Goal: Find specific page/section: Find specific page/section

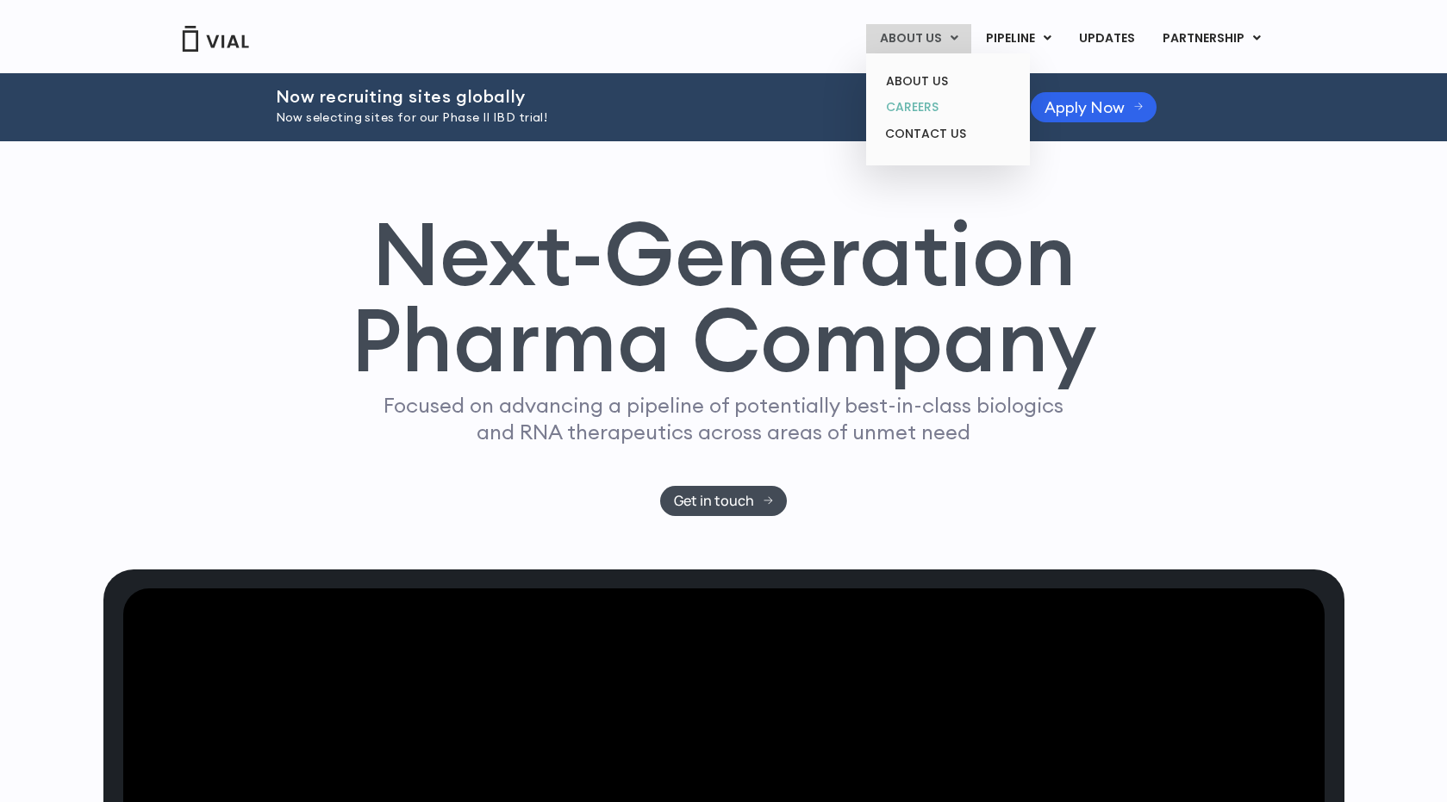
click at [926, 110] on link "CAREERS" at bounding box center [947, 107] width 151 height 27
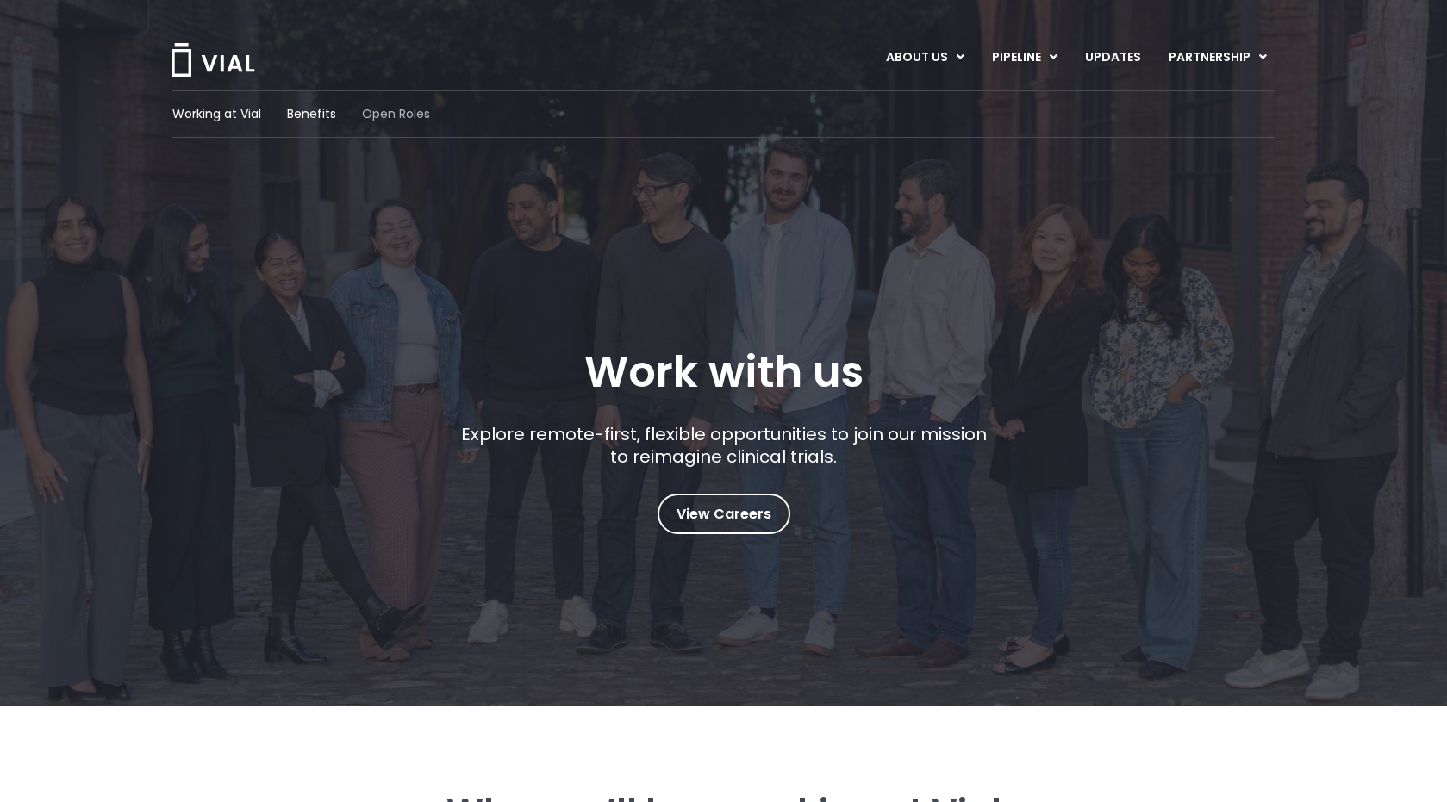
click at [397, 107] on span "Open Roles" at bounding box center [396, 114] width 68 height 18
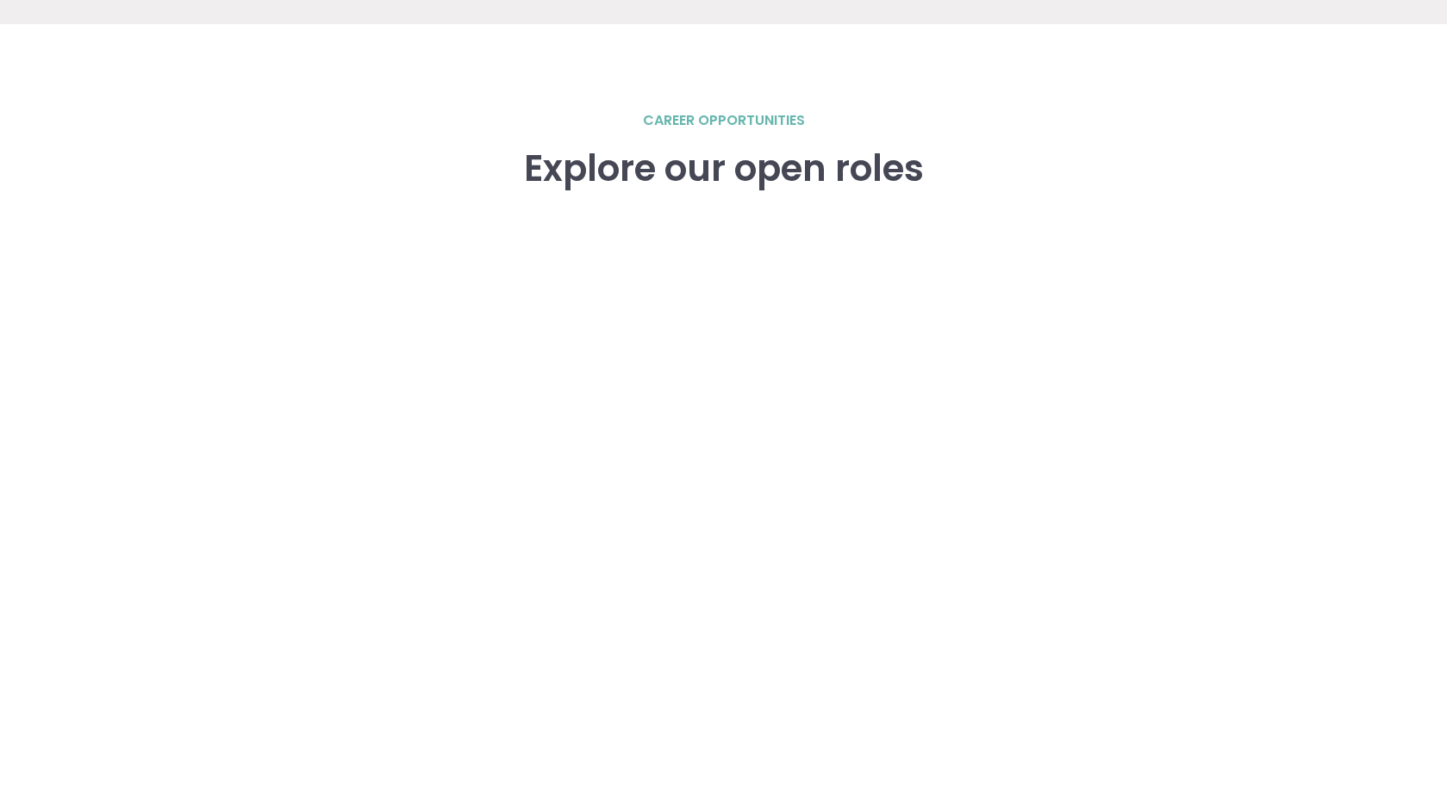
scroll to position [2357, 0]
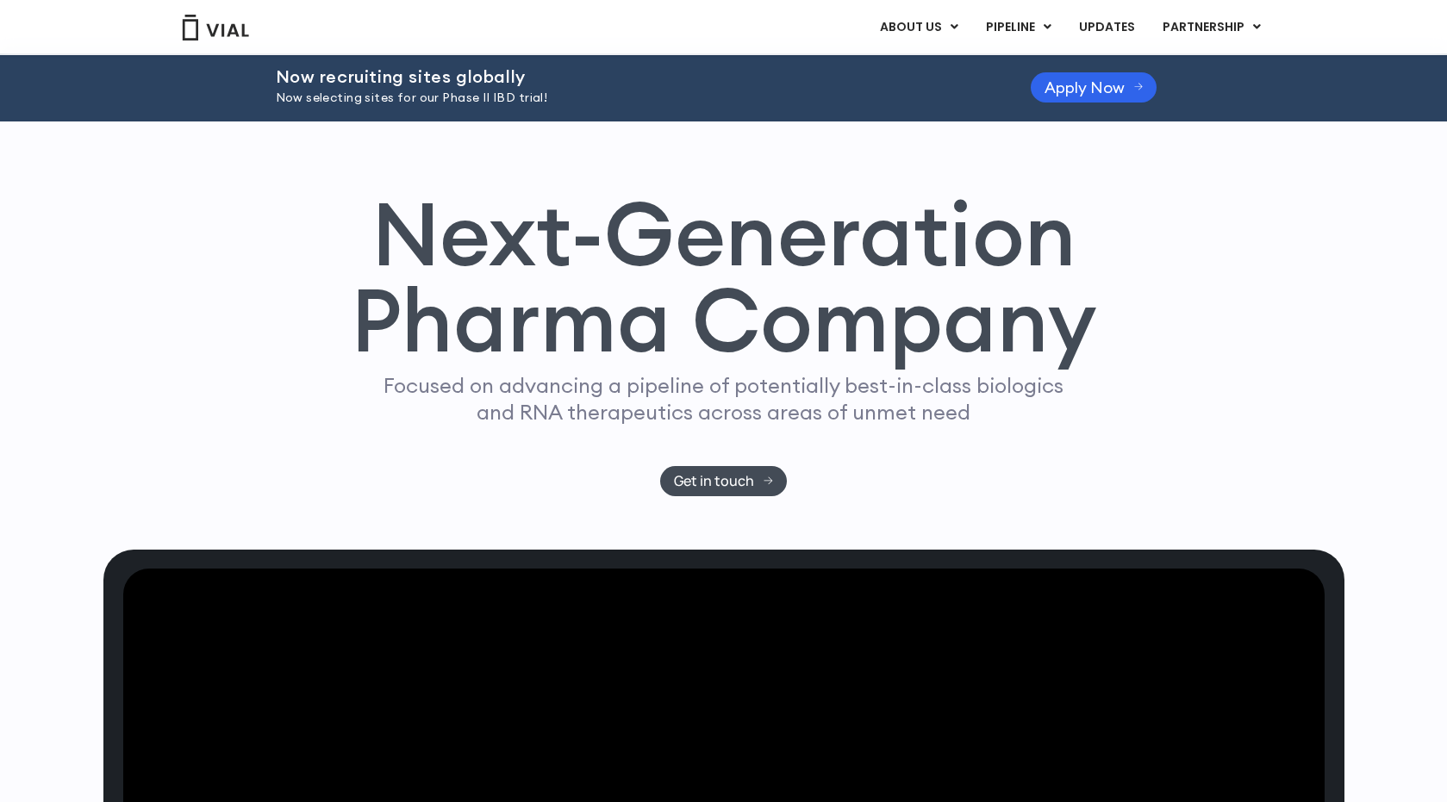
scroll to position [24, 0]
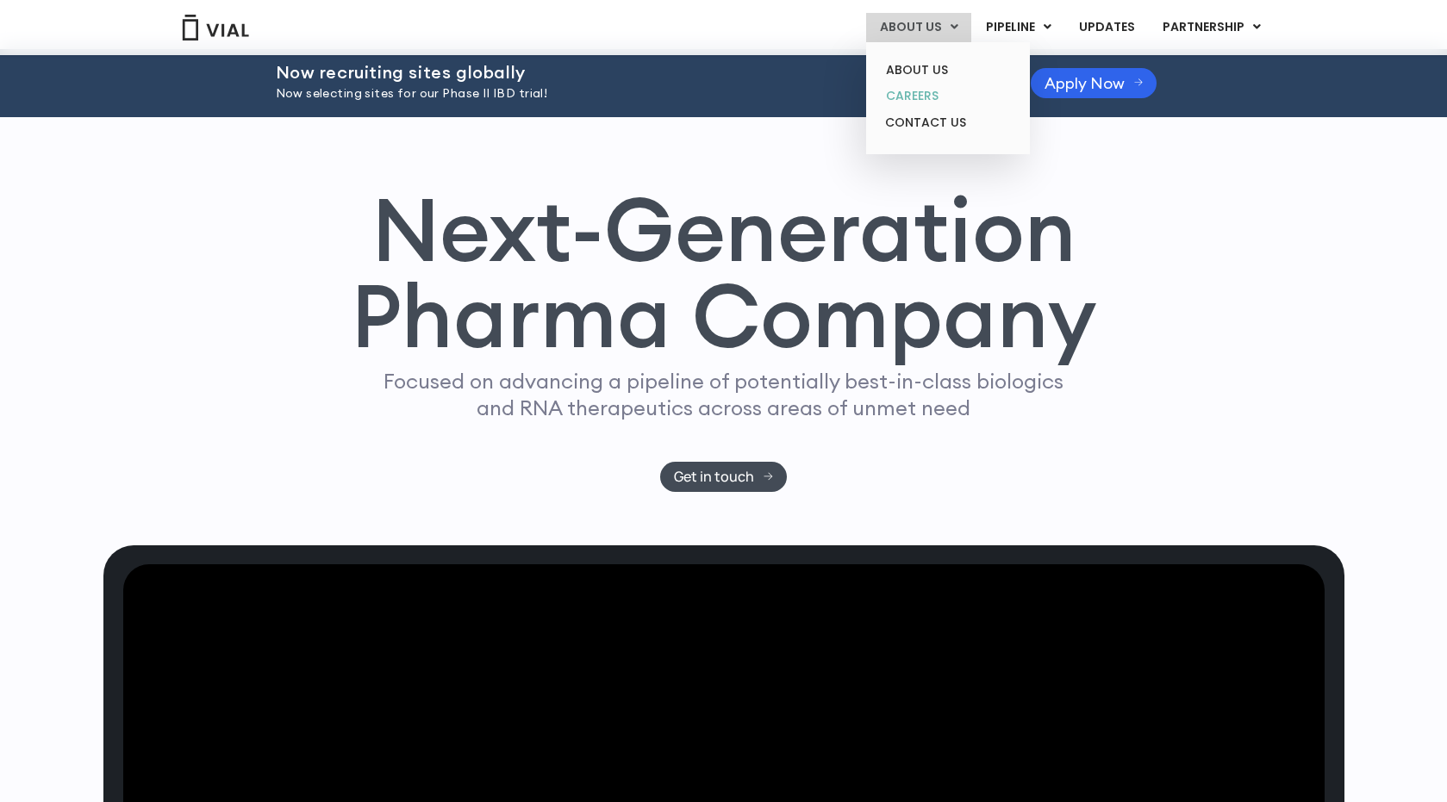
click at [926, 90] on link "CAREERS" at bounding box center [947, 96] width 151 height 27
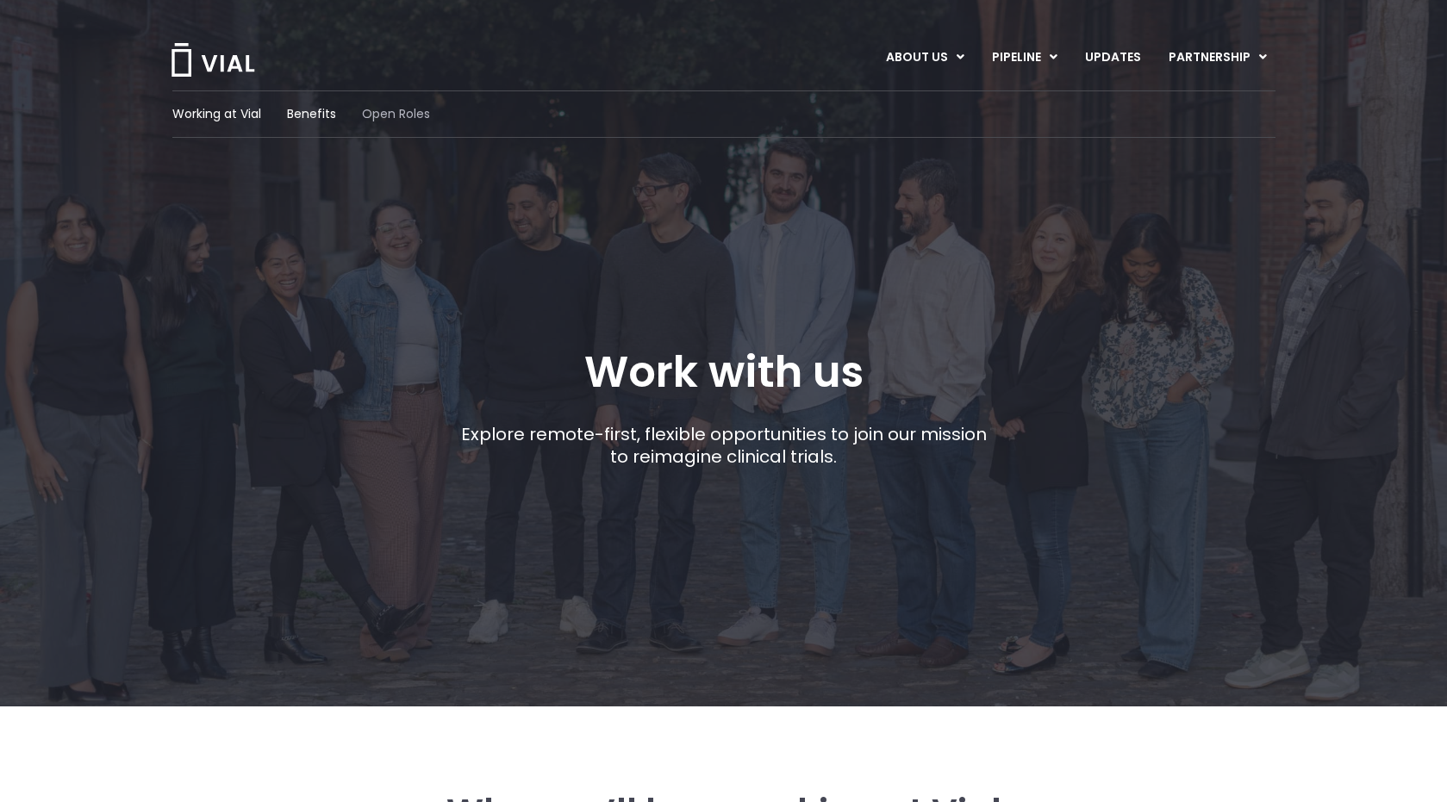
click at [395, 111] on span "Open Roles" at bounding box center [396, 114] width 68 height 18
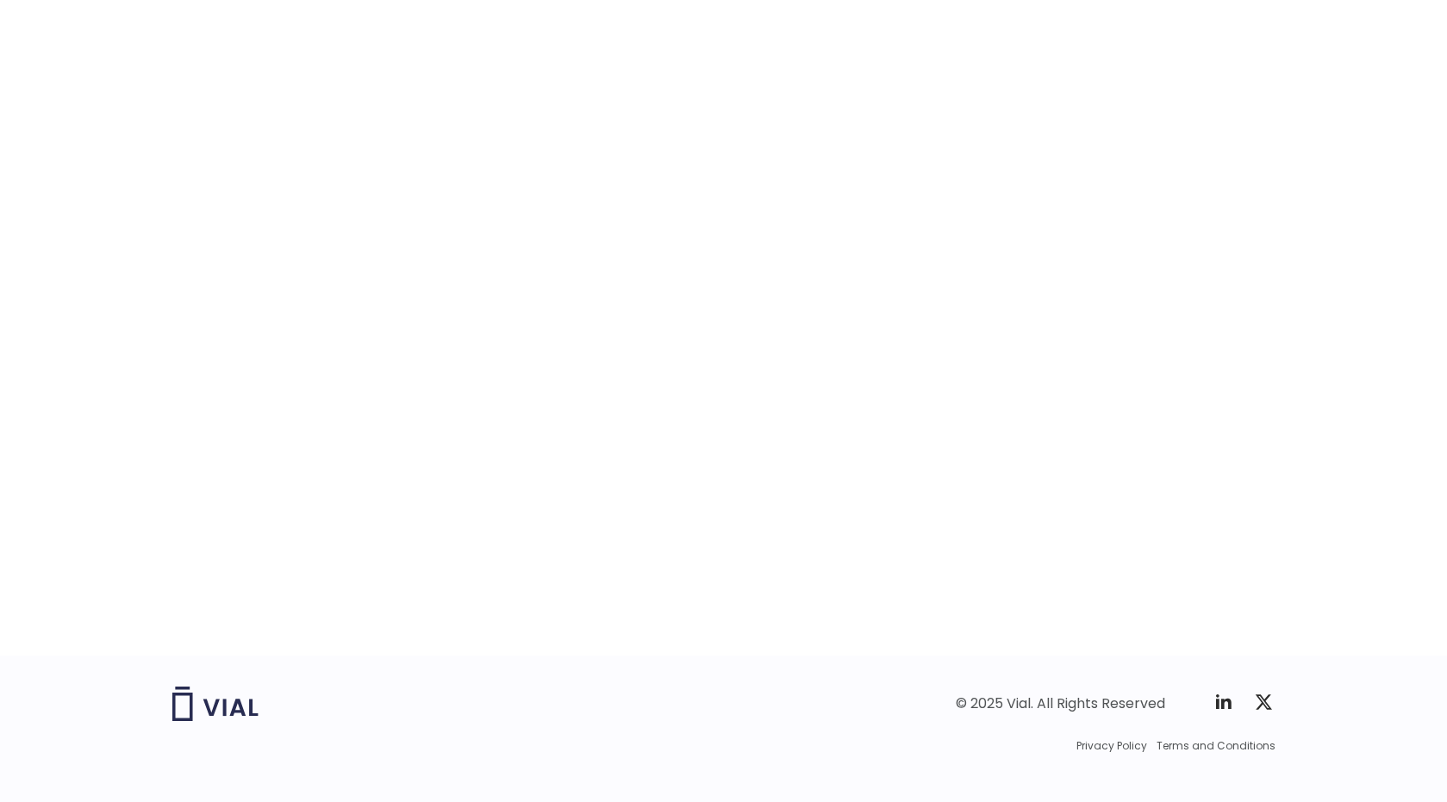
scroll to position [2575, 0]
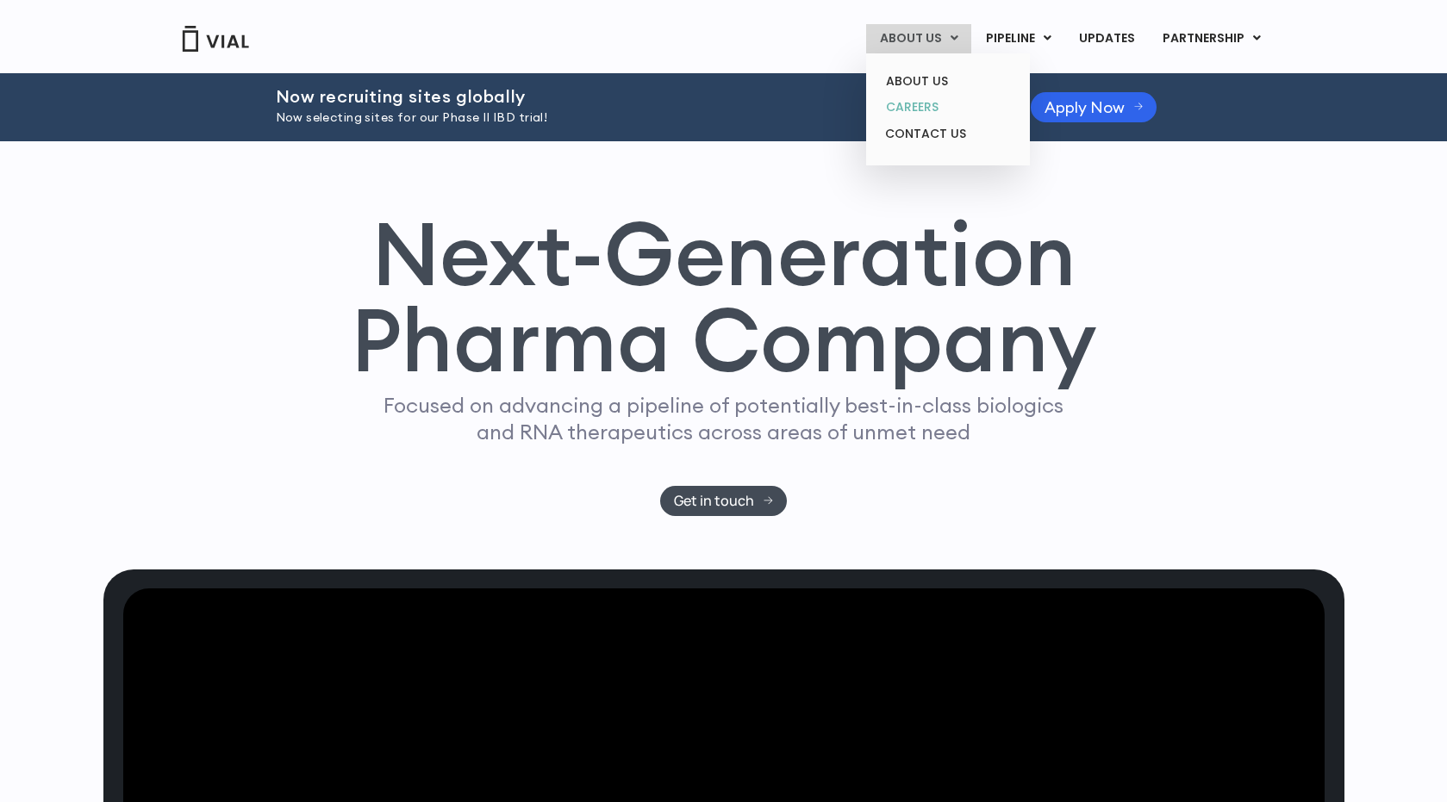
click at [934, 118] on link "CAREERS" at bounding box center [947, 107] width 151 height 27
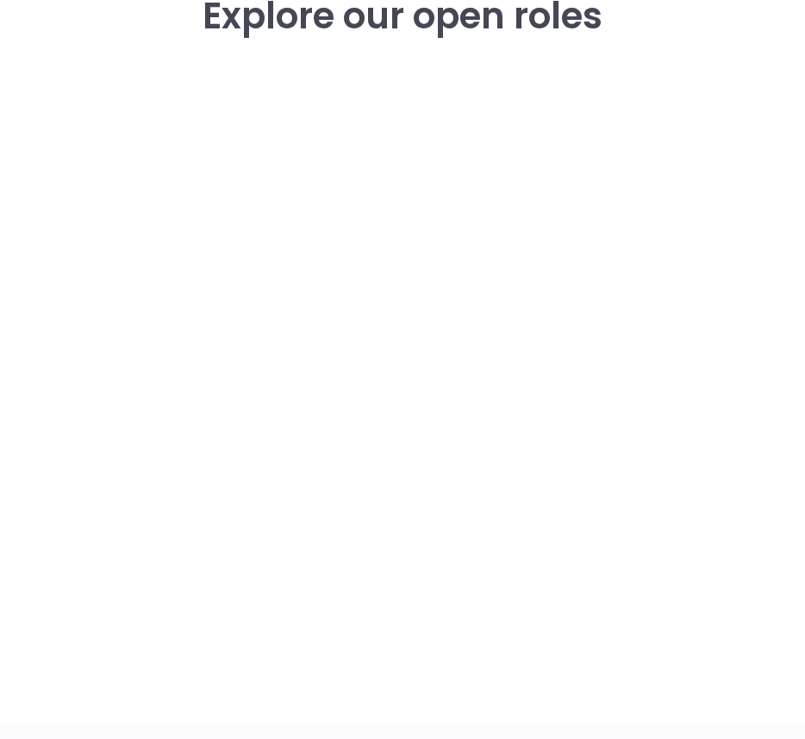
scroll to position [2262, 0]
